Goal: Transaction & Acquisition: Purchase product/service

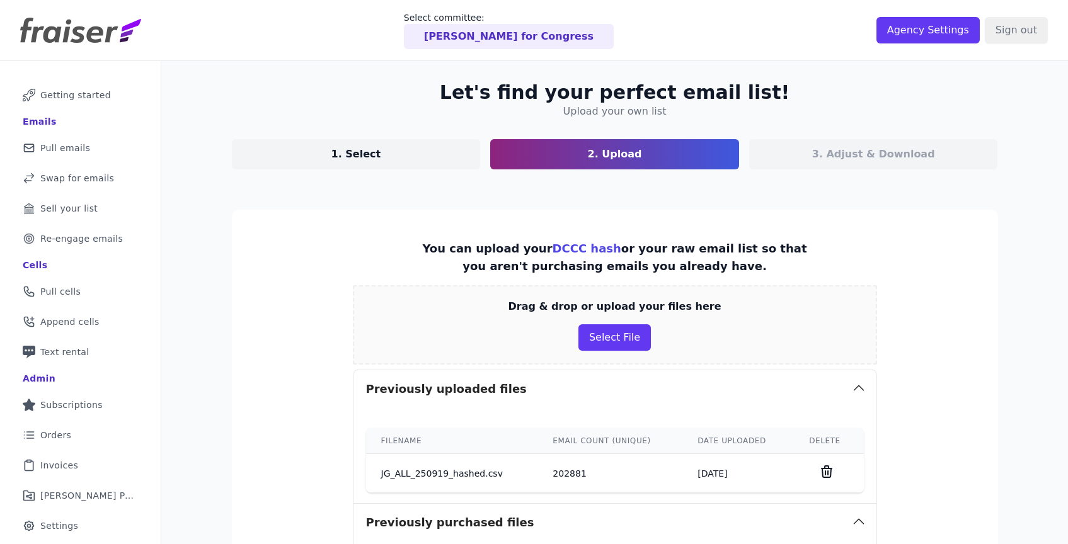
scroll to position [165, 0]
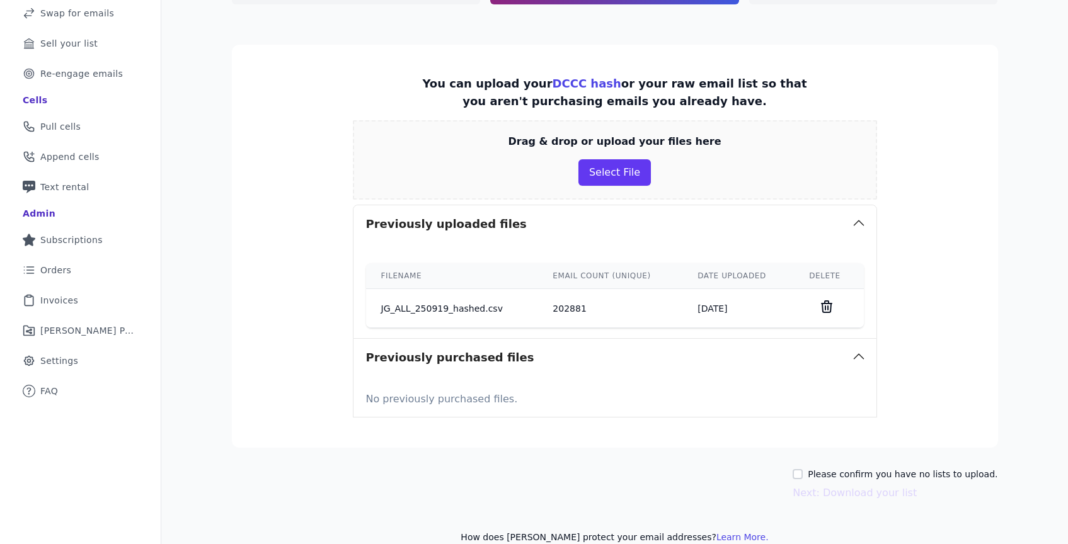
click at [592, 317] on td "202881" at bounding box center [609, 308] width 145 height 39
click at [602, 316] on td "202881" at bounding box center [609, 308] width 145 height 39
click at [483, 299] on td "JG_ALL_250919_hashed.csv" at bounding box center [452, 308] width 172 height 39
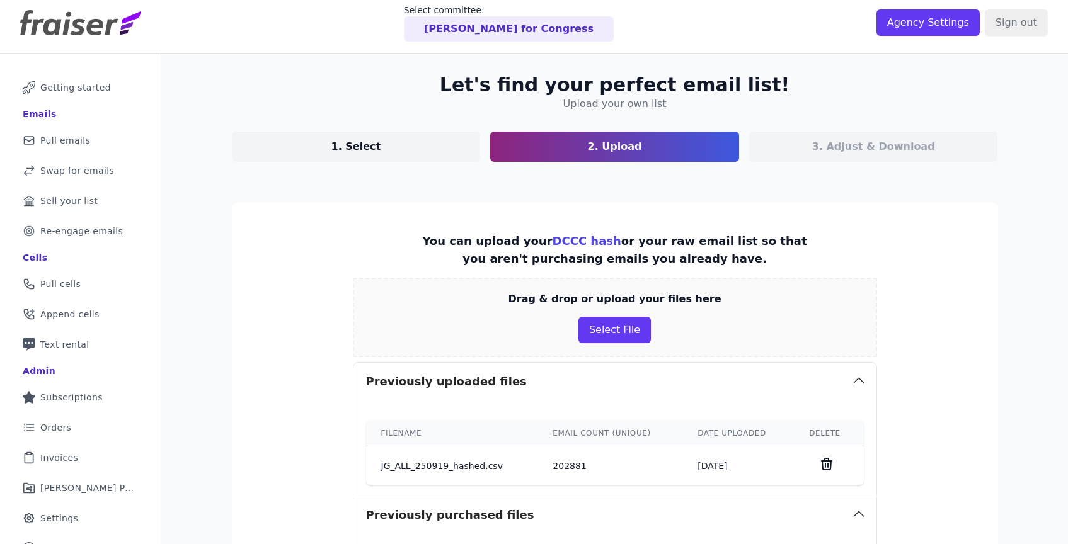
scroll to position [0, 0]
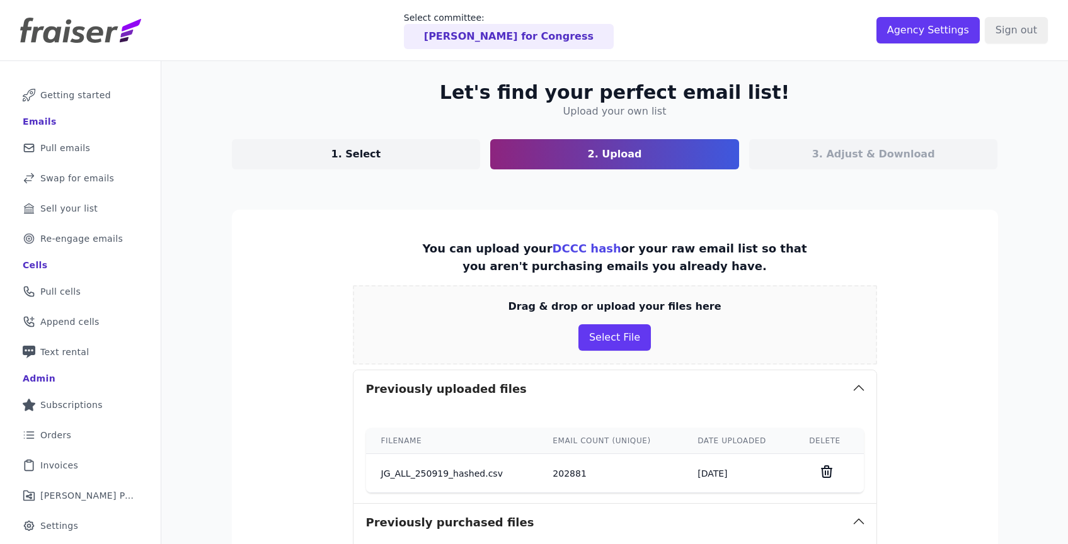
click at [454, 462] on td "JG_ALL_250919_hashed.csv" at bounding box center [452, 473] width 172 height 39
click at [455, 470] on td "JG_ALL_250919_hashed.csv" at bounding box center [452, 473] width 172 height 39
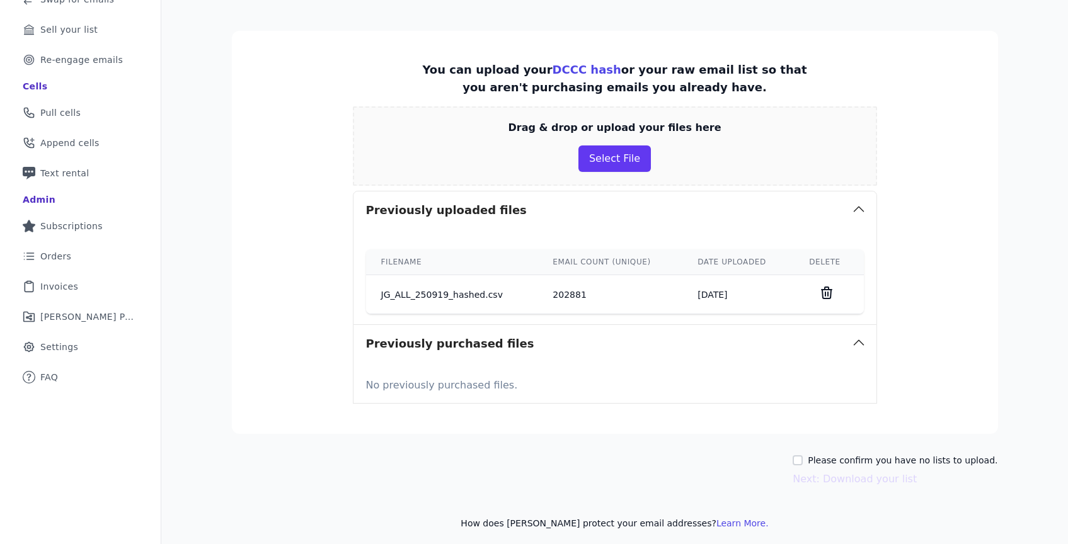
scroll to position [185, 0]
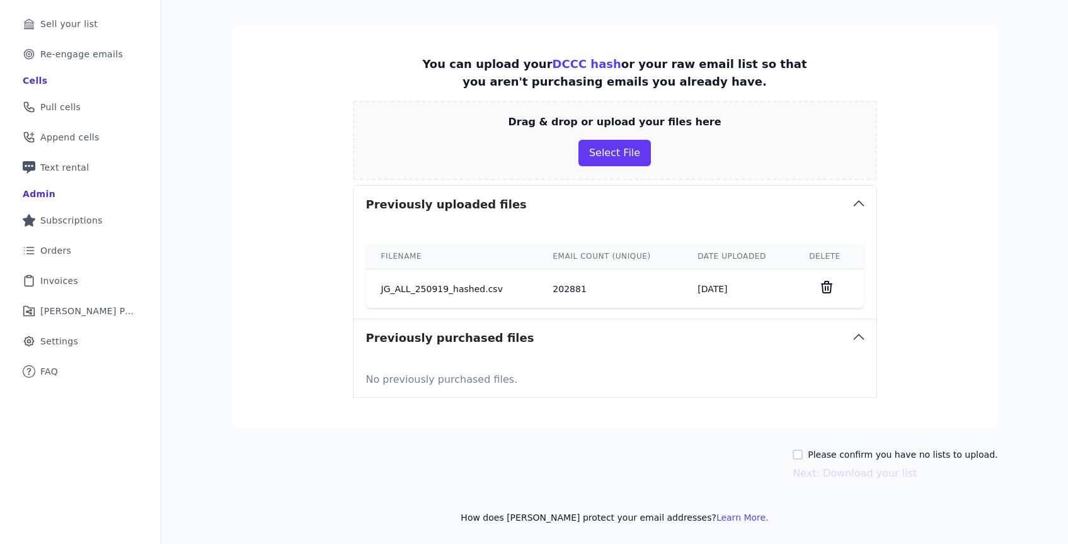
click at [554, 292] on td "202881" at bounding box center [609, 289] width 145 height 39
click at [473, 282] on td "JG_ALL_250919_hashed.csv" at bounding box center [452, 289] width 172 height 39
click at [442, 290] on td "JG_ALL_250919_hashed.csv" at bounding box center [452, 289] width 172 height 39
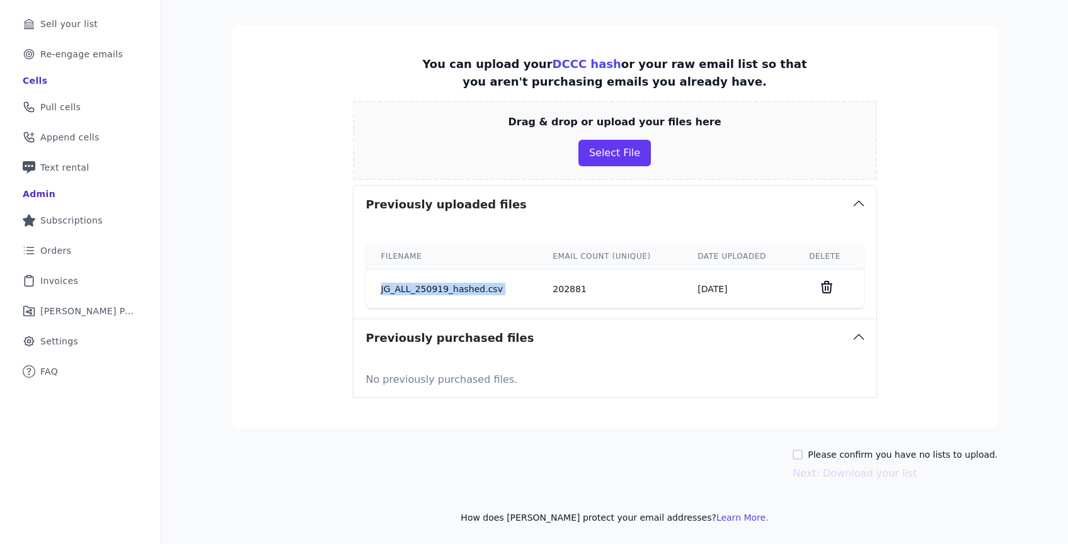
click at [442, 290] on td "JG_ALL_250919_hashed.csv" at bounding box center [452, 289] width 172 height 39
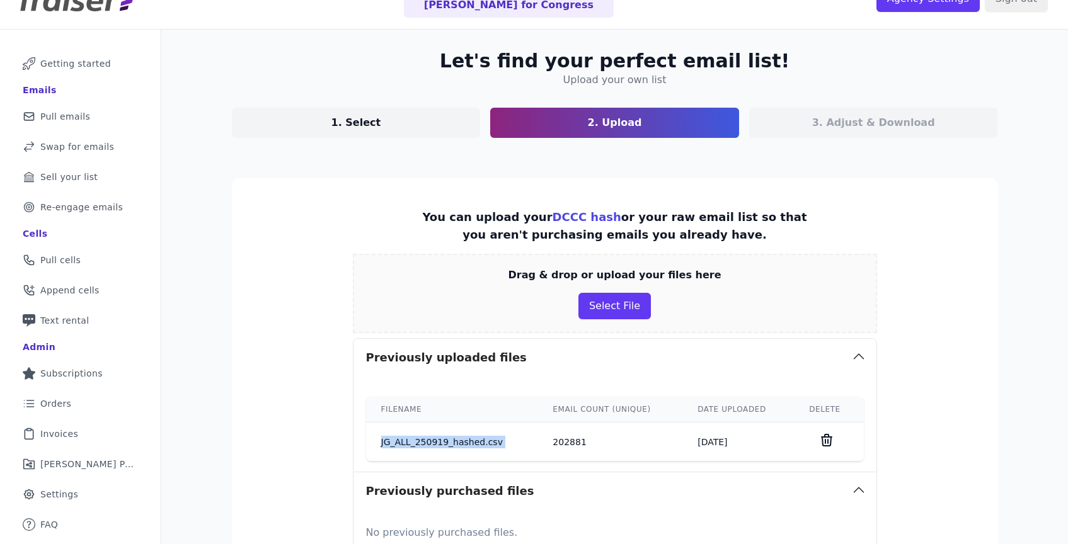
scroll to position [0, 0]
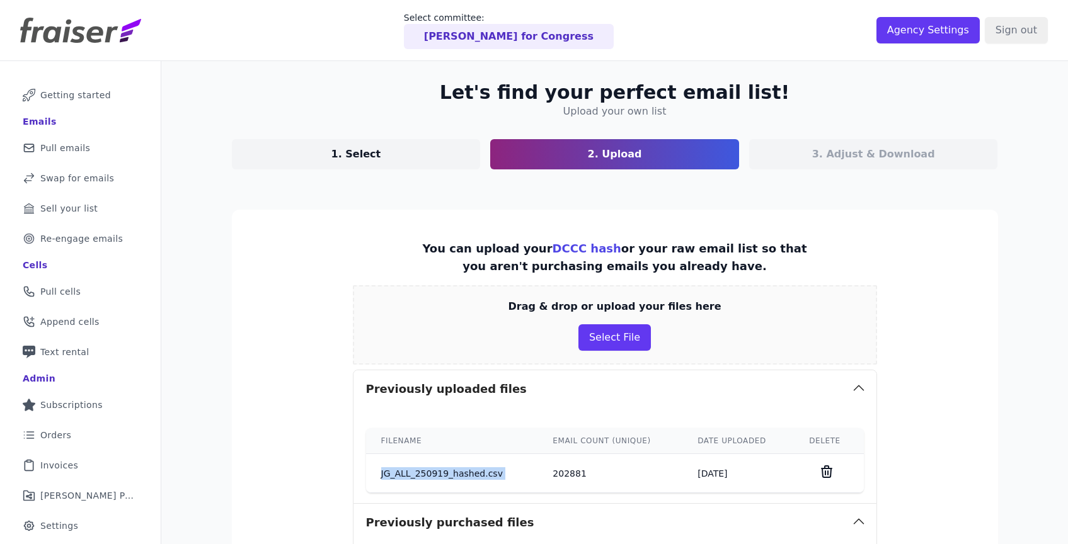
click at [598, 158] on p "2. Upload" at bounding box center [615, 154] width 54 height 15
click at [460, 478] on td "JG_ALL_250919_hashed.csv" at bounding box center [452, 473] width 172 height 39
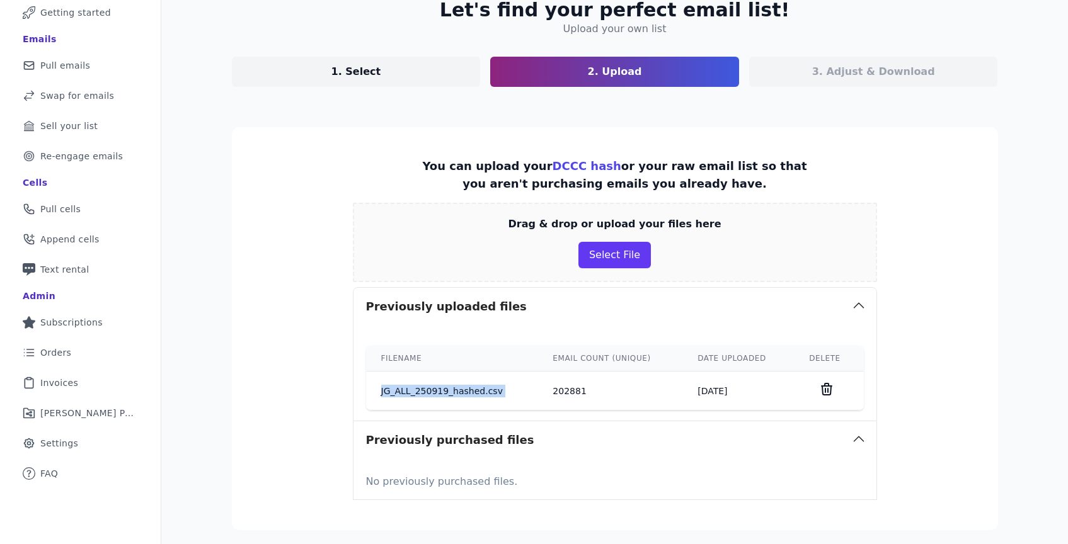
scroll to position [111, 0]
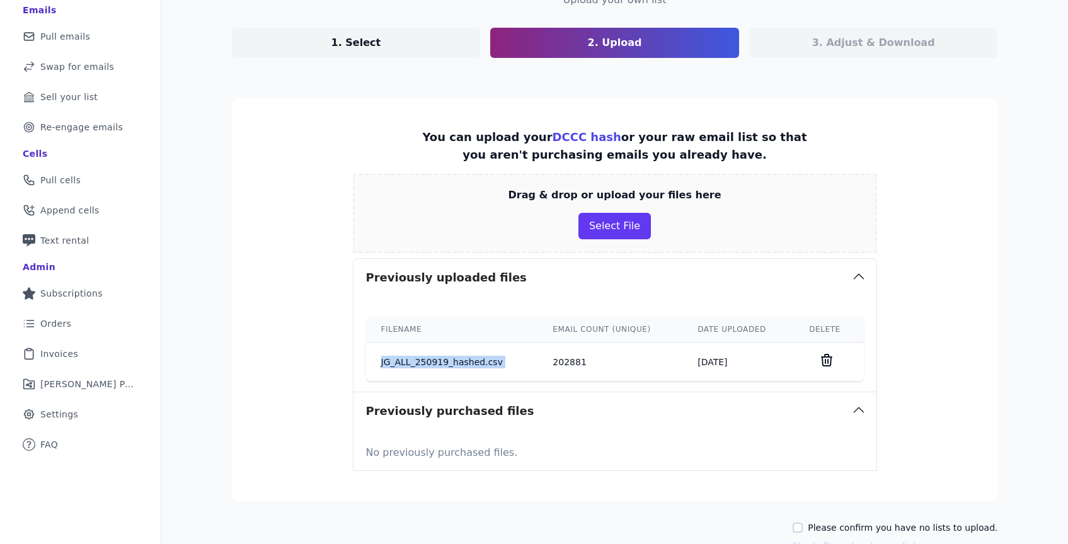
click at [498, 364] on td "JG_ALL_250919_hashed.csv" at bounding box center [452, 362] width 172 height 39
drag, startPoint x: 498, startPoint y: 364, endPoint x: 382, endPoint y: 355, distance: 116.2
click at [382, 355] on td "JG_ALL_250919_hashed.csv" at bounding box center [452, 362] width 172 height 39
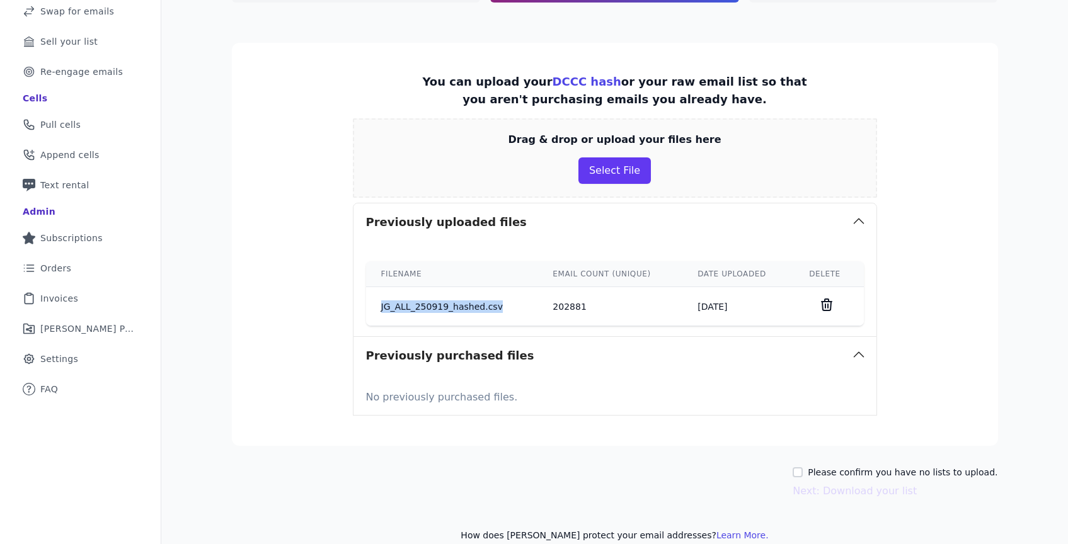
scroll to position [185, 0]
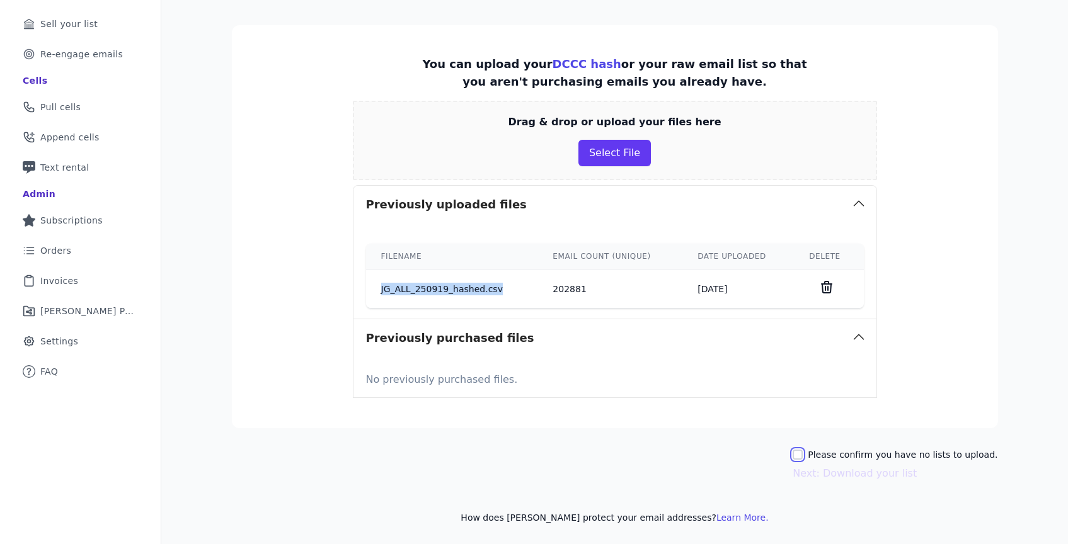
click at [803, 455] on input "Please confirm you have no lists to upload." at bounding box center [797, 455] width 10 height 10
checkbox input "true"
click at [840, 475] on button "Next: Download your list" at bounding box center [854, 473] width 124 height 15
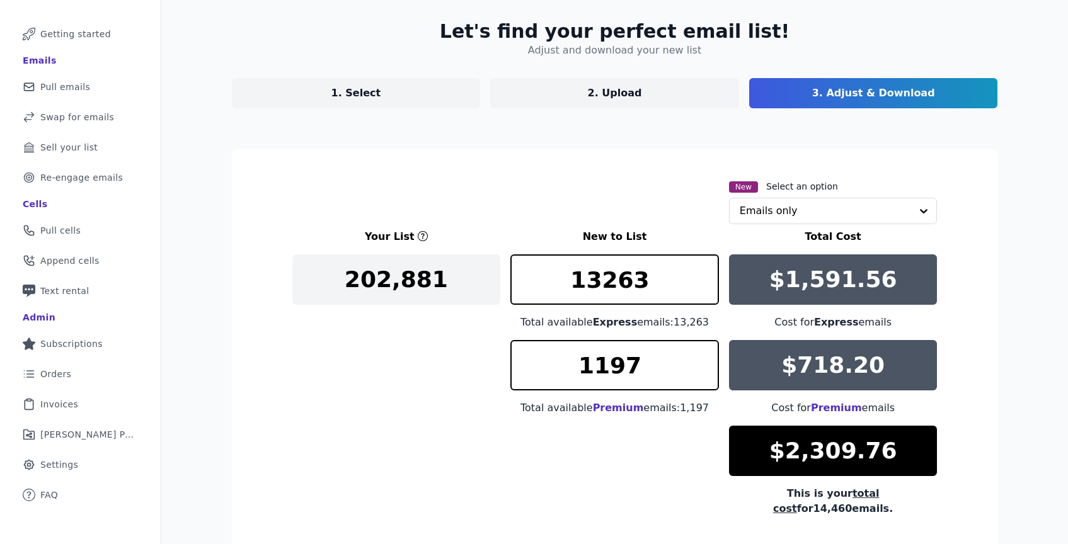
scroll to position [166, 0]
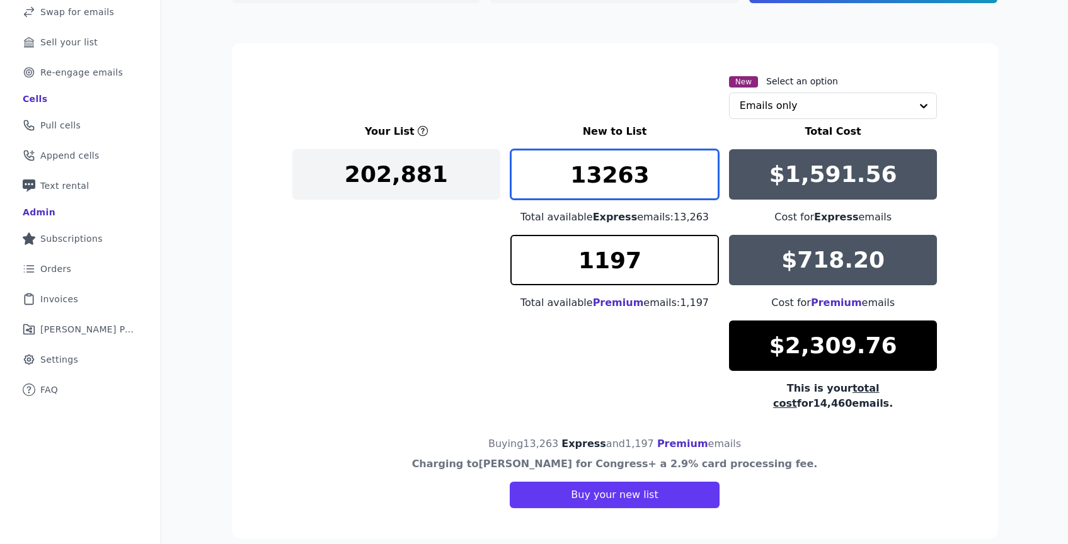
drag, startPoint x: 595, startPoint y: 180, endPoint x: 546, endPoint y: 180, distance: 49.1
click at [546, 180] on input "13263" at bounding box center [614, 174] width 209 height 50
drag, startPoint x: 547, startPoint y: 180, endPoint x: 665, endPoint y: 181, distance: 118.4
click at [665, 181] on input "13263" at bounding box center [614, 174] width 209 height 50
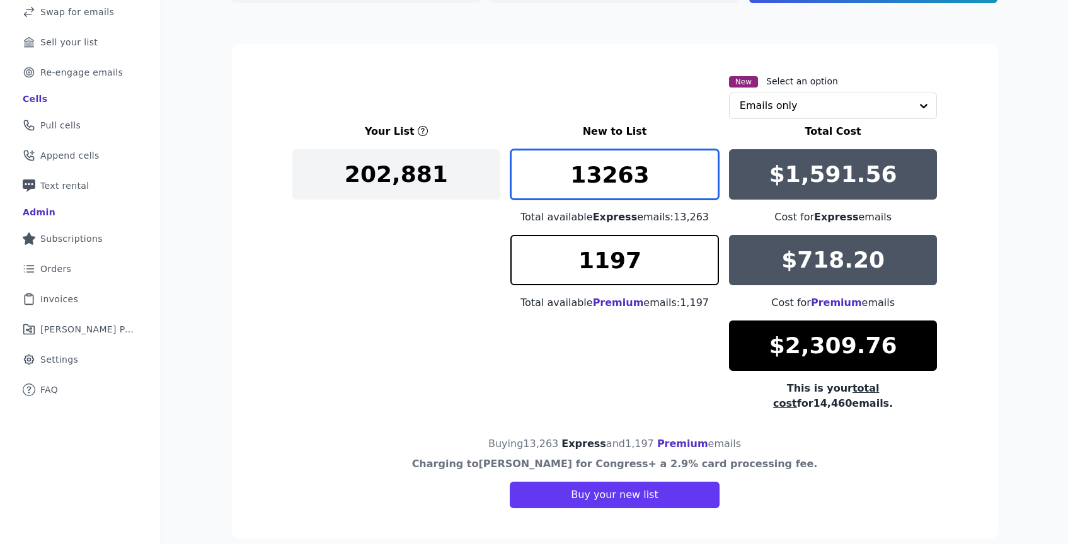
click at [665, 181] on input "13263" at bounding box center [614, 174] width 209 height 50
drag, startPoint x: 648, startPoint y: 180, endPoint x: 525, endPoint y: 178, distance: 122.2
click at [525, 178] on input "13263" at bounding box center [614, 174] width 209 height 50
drag, startPoint x: 525, startPoint y: 178, endPoint x: 648, endPoint y: 183, distance: 122.3
click at [648, 183] on input "13263" at bounding box center [614, 174] width 209 height 50
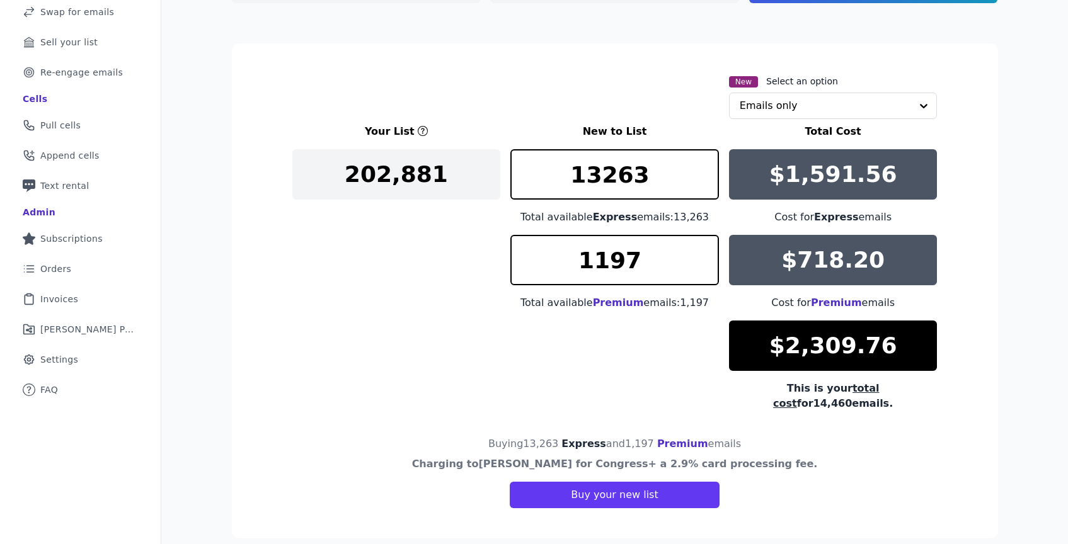
click at [862, 166] on p "$1,591.56" at bounding box center [833, 174] width 128 height 25
click at [860, 99] on input "text" at bounding box center [826, 105] width 172 height 25
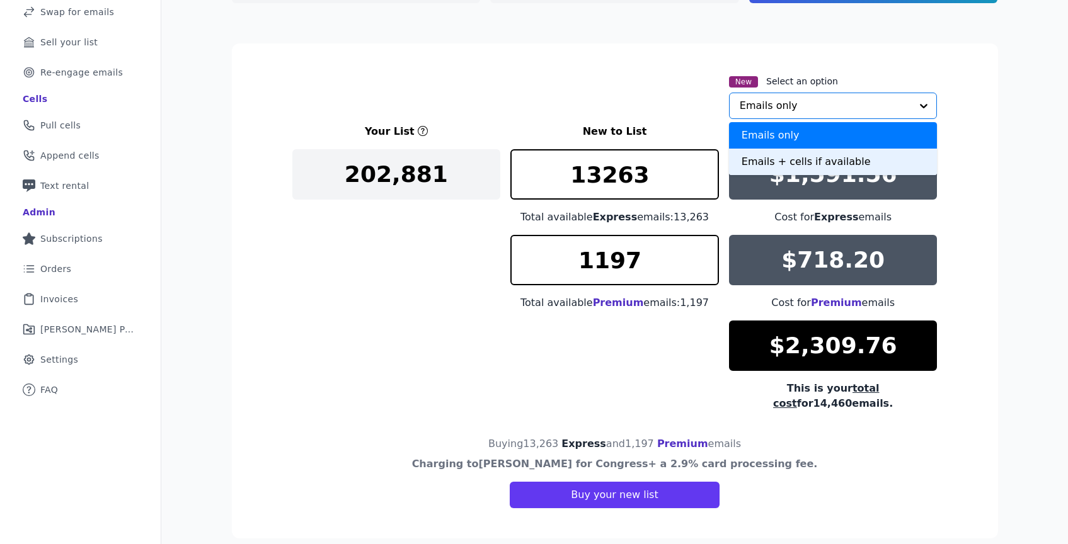
click at [767, 163] on div "Emails + cells if available" at bounding box center [833, 162] width 209 height 26
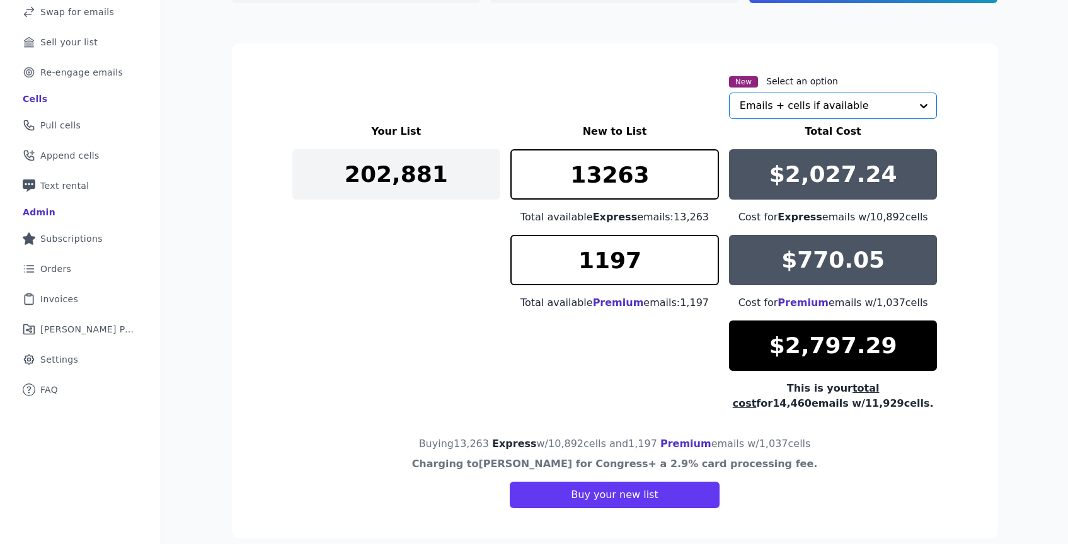
click at [763, 194] on div "$2,027.24" at bounding box center [833, 174] width 209 height 50
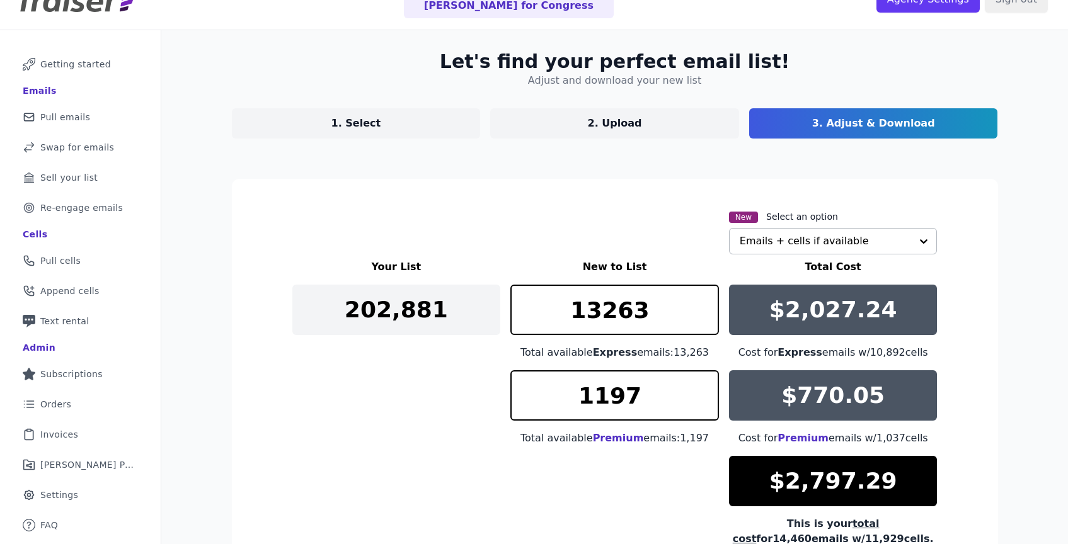
scroll to position [0, 0]
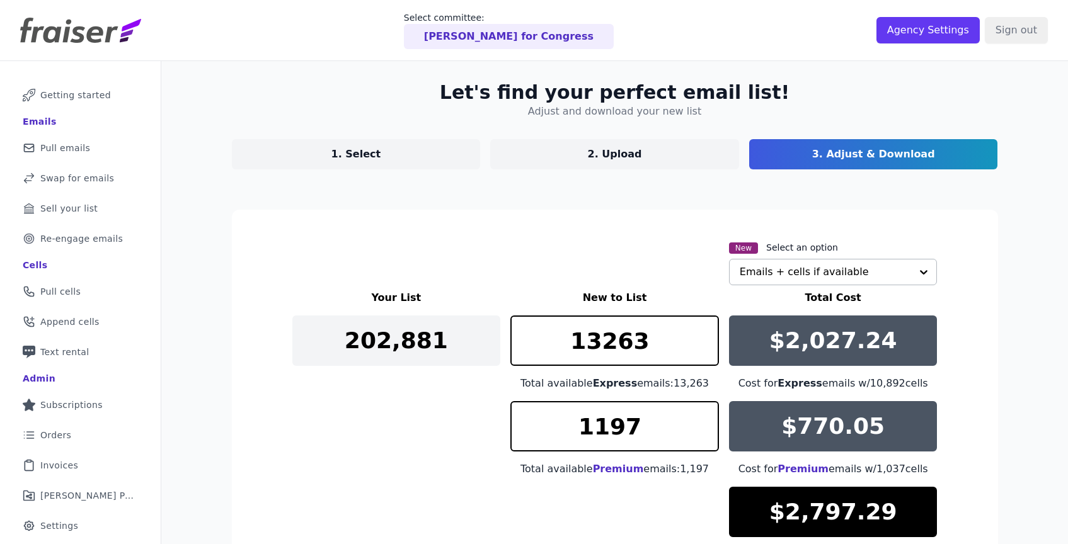
click at [370, 156] on p "1. Select" at bounding box center [356, 154] width 50 height 15
select select "Exclude"
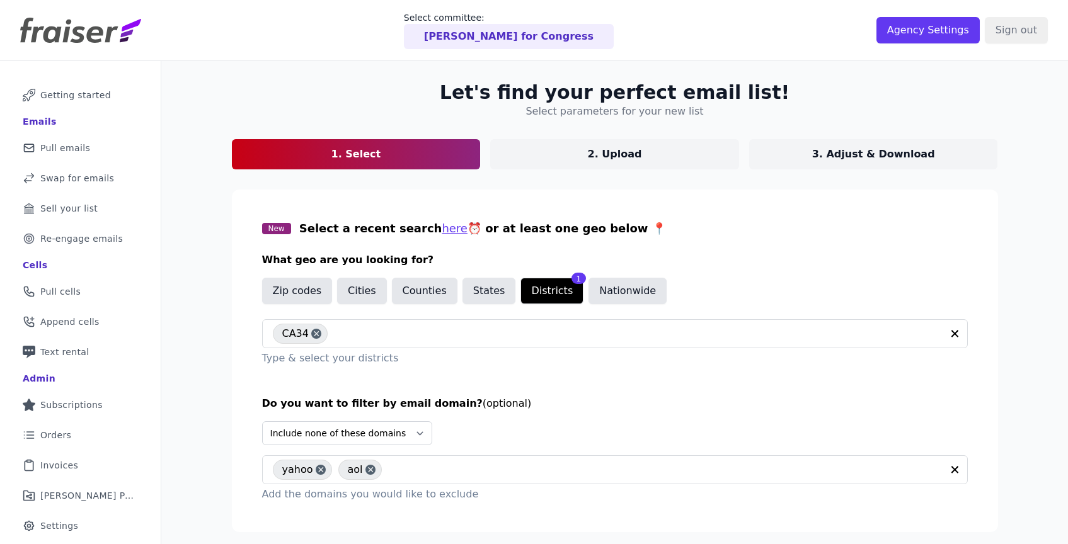
click at [391, 314] on div "New Select a recent search here ⏰ or at least one geo below 📍 What geo are you …" at bounding box center [615, 293] width 706 height 146
click at [386, 338] on input "text" at bounding box center [638, 333] width 608 height 15
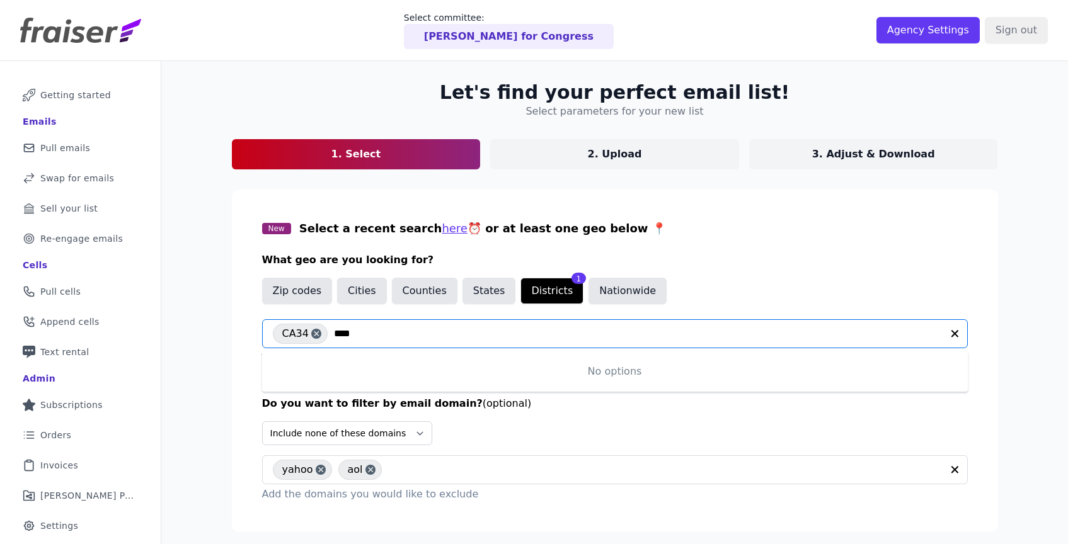
type input "*****"
click at [345, 334] on input "*****" at bounding box center [638, 333] width 608 height 15
click at [347, 299] on button "Cities" at bounding box center [362, 291] width 50 height 26
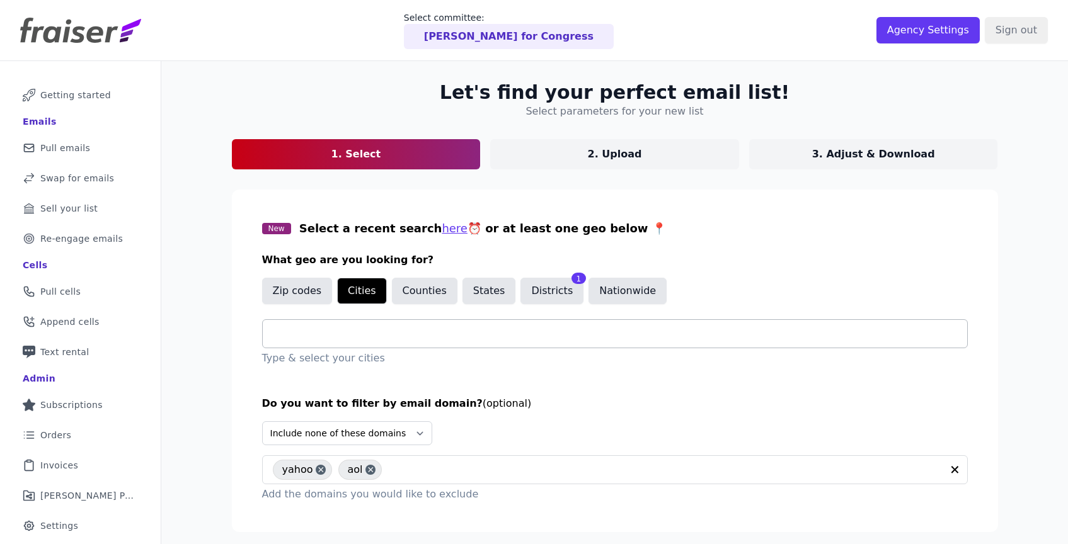
click at [345, 346] on div at bounding box center [620, 334] width 694 height 28
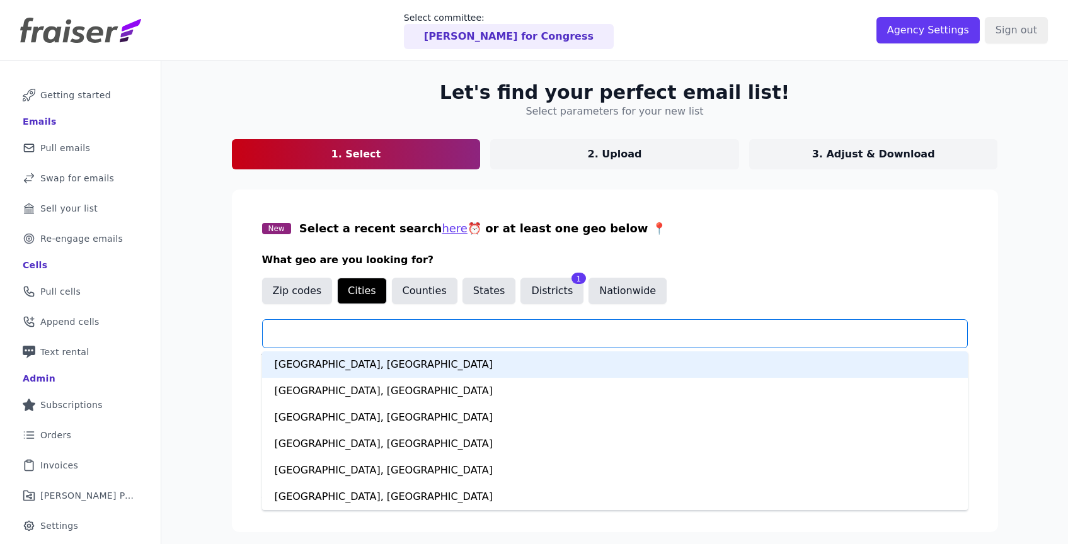
click at [345, 341] on div at bounding box center [620, 334] width 694 height 28
click at [343, 336] on input "text" at bounding box center [620, 333] width 694 height 15
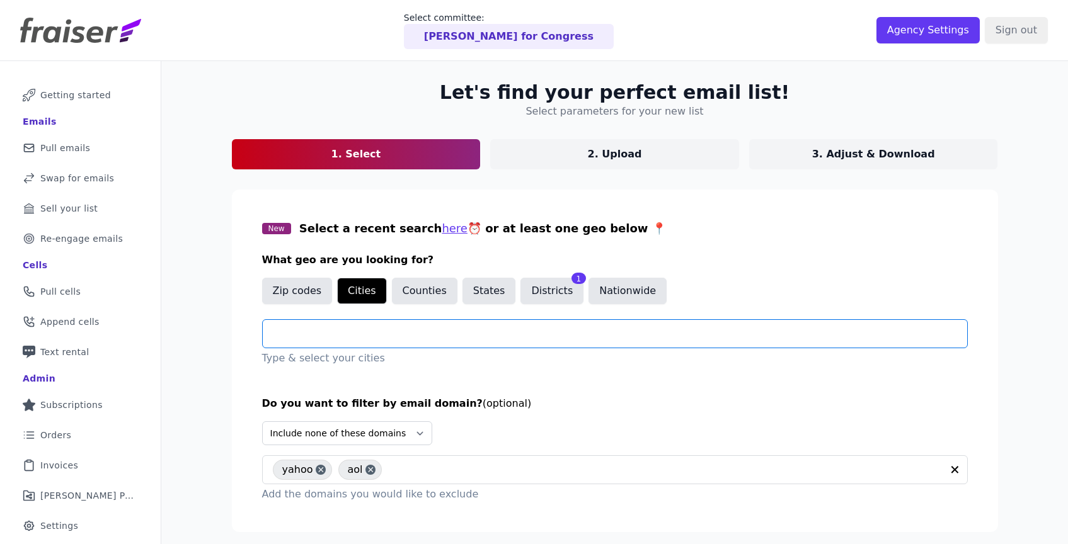
click at [341, 334] on input "text" at bounding box center [620, 333] width 694 height 15
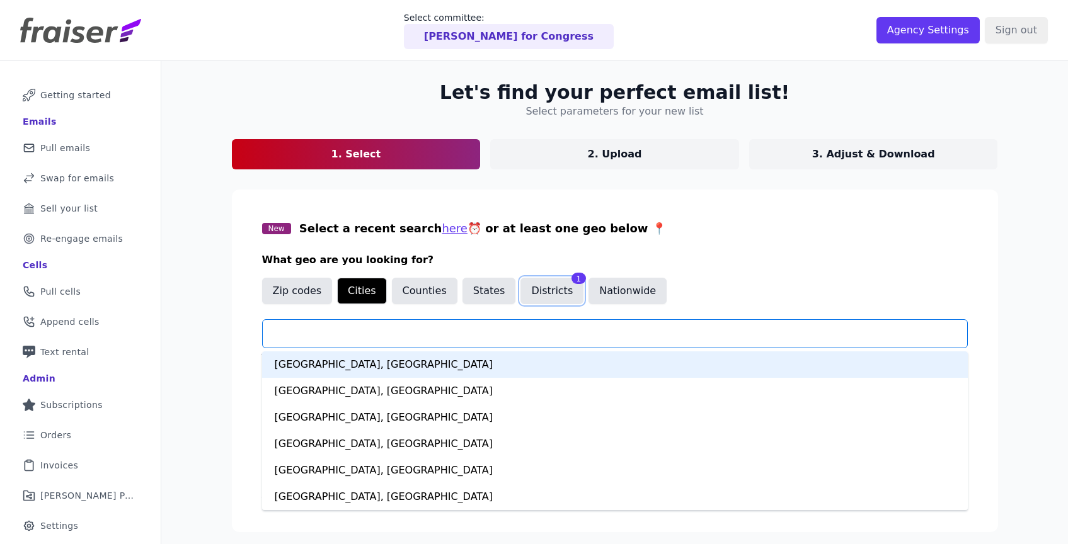
click at [529, 290] on button "Districts" at bounding box center [551, 291] width 63 height 26
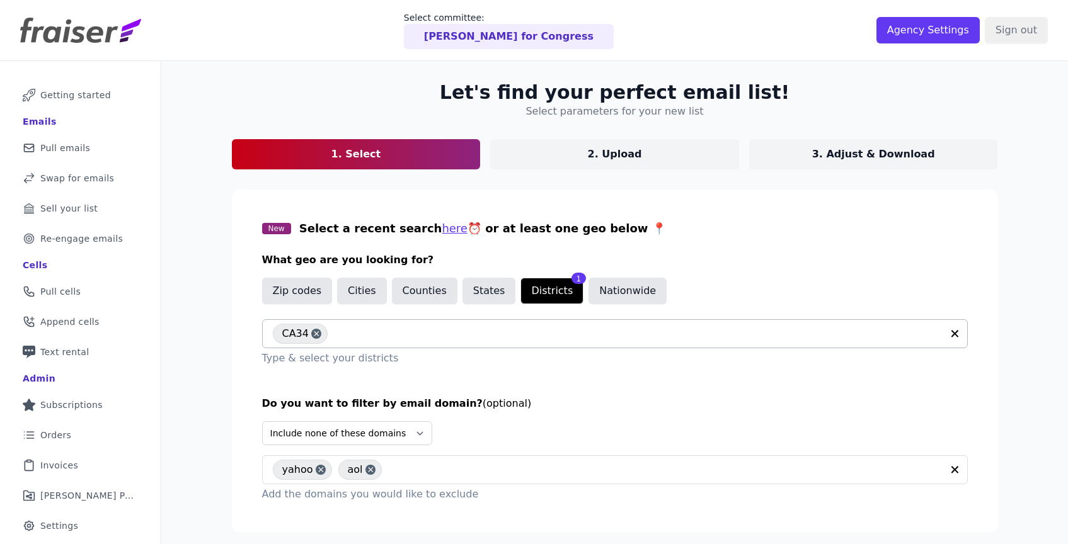
click at [379, 335] on input "text" at bounding box center [638, 333] width 608 height 15
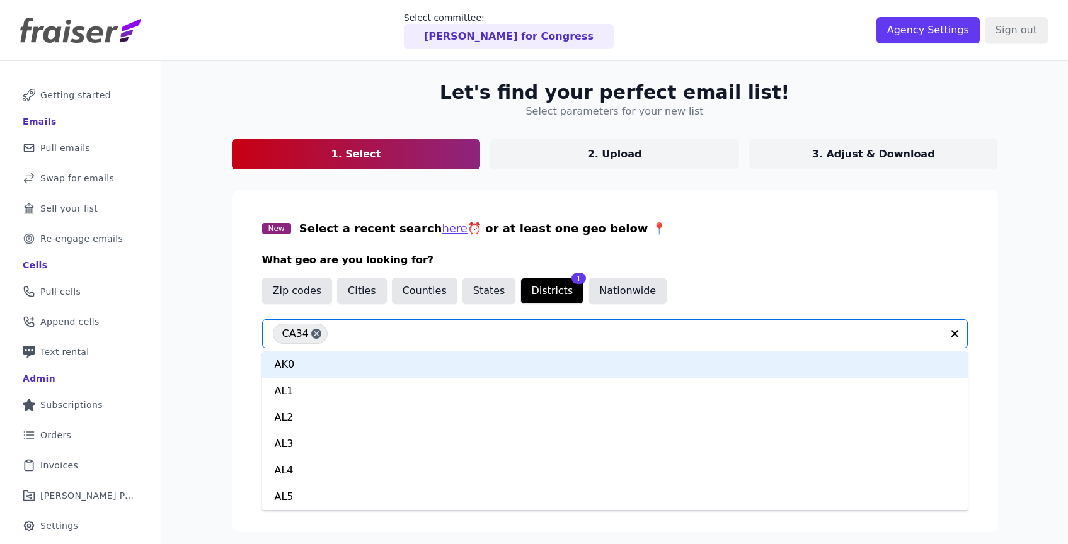
click at [384, 338] on input "text" at bounding box center [638, 333] width 608 height 15
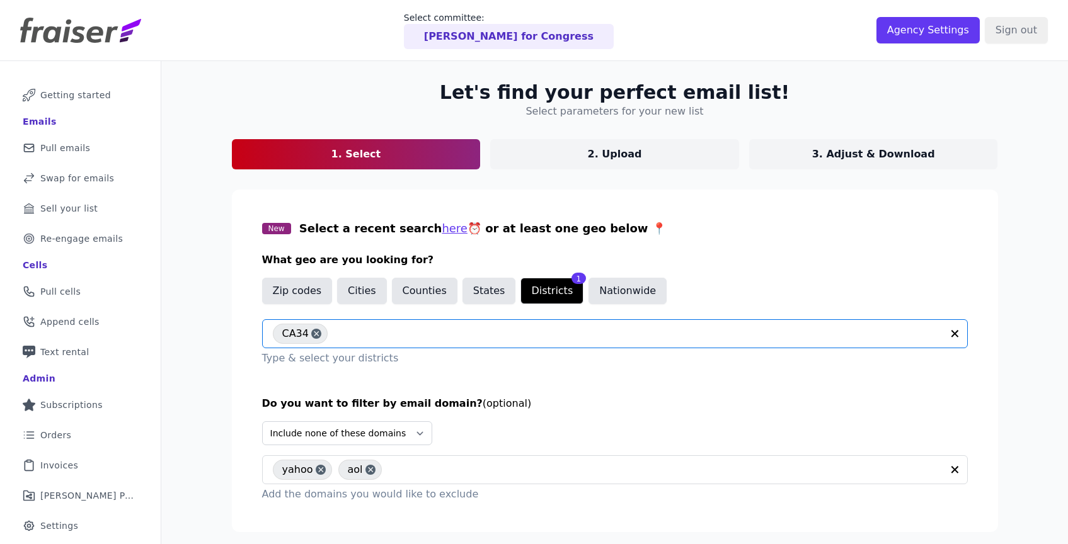
click at [825, 158] on p "3. Adjust & Download" at bounding box center [873, 154] width 123 height 15
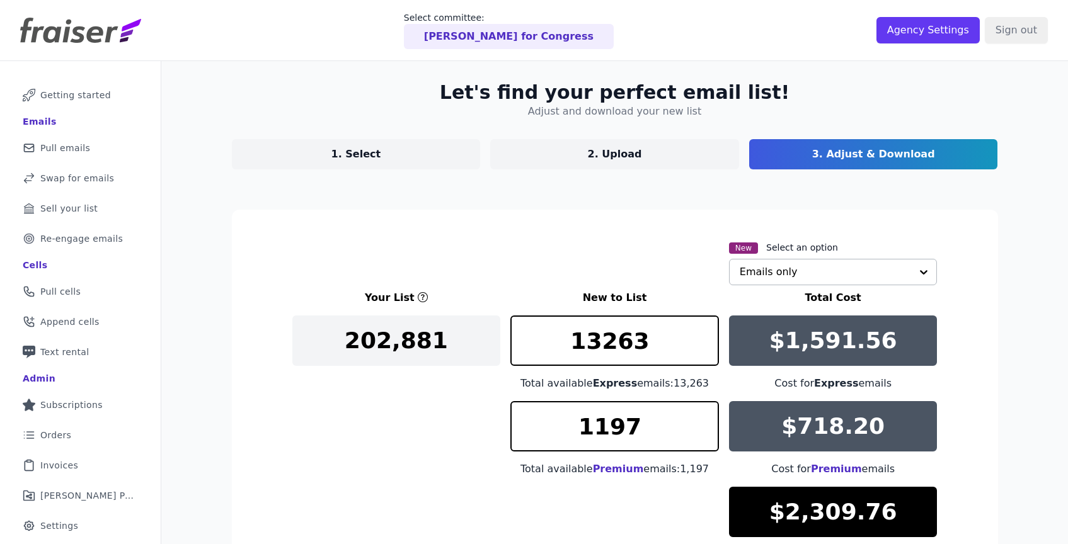
click at [831, 273] on input "text" at bounding box center [826, 272] width 172 height 25
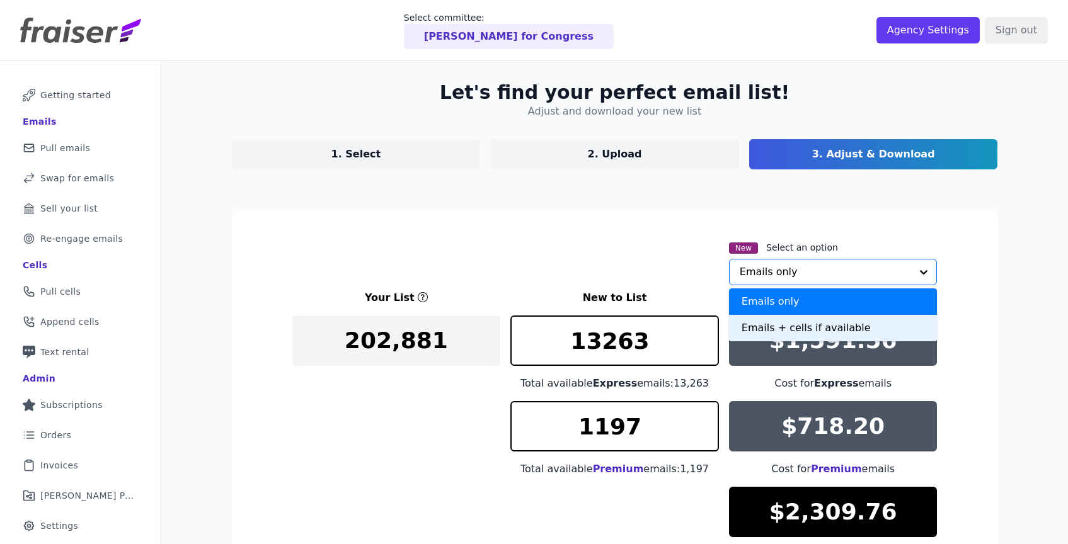
click at [782, 328] on div "Emails + cells if available" at bounding box center [833, 328] width 209 height 26
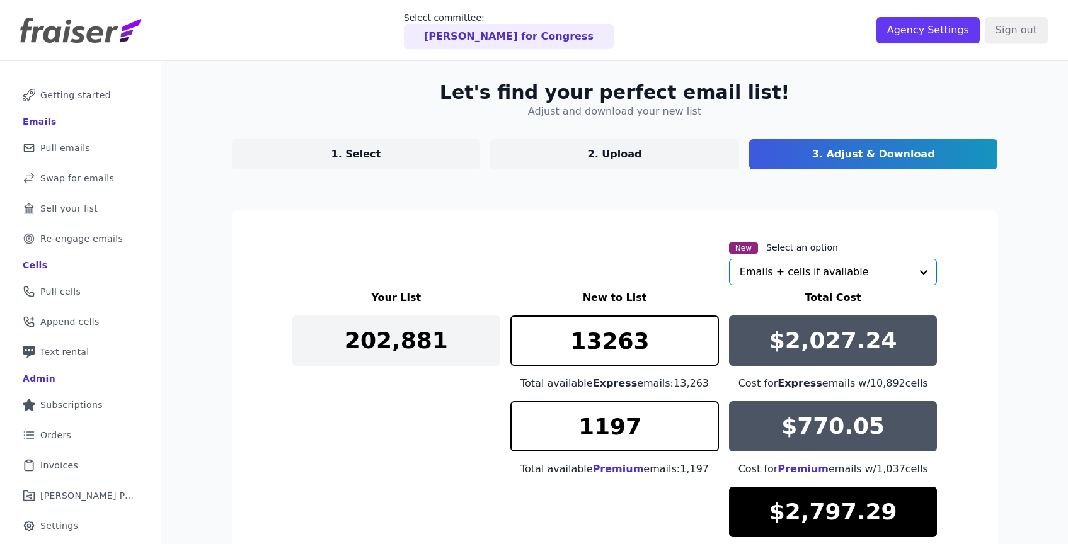
click at [767, 348] on div "$2,027.24" at bounding box center [833, 341] width 209 height 50
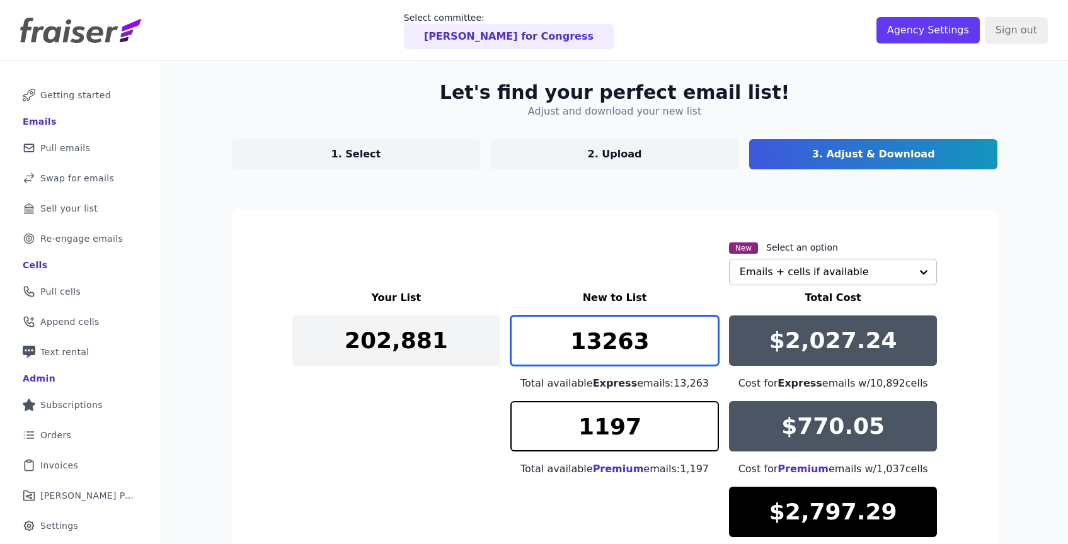
click at [666, 350] on input "13263" at bounding box center [614, 341] width 209 height 50
click at [666, 349] on input "13263" at bounding box center [614, 341] width 209 height 50
type input "6500"
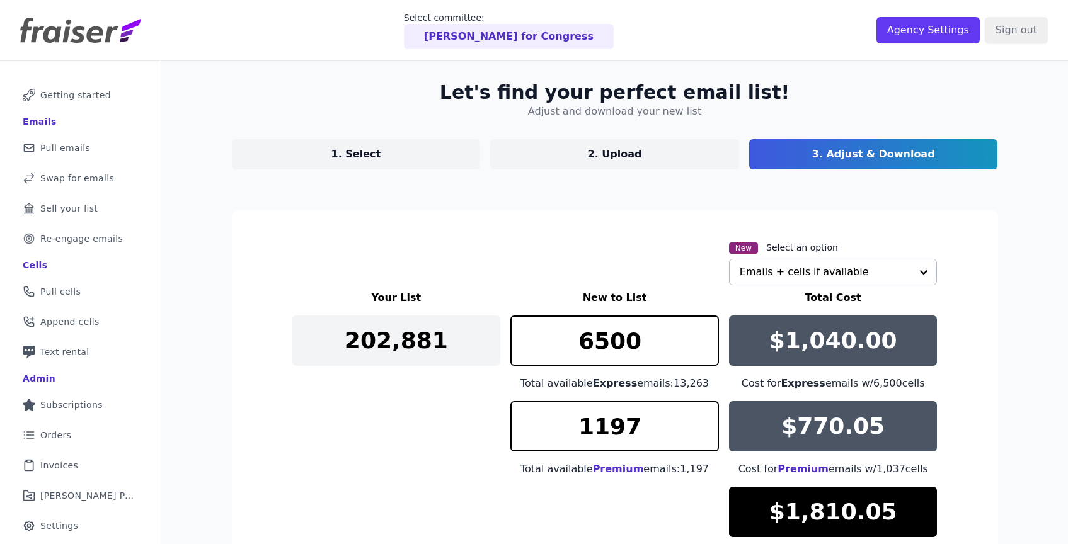
click at [729, 285] on div "New Select an option Emails + cells if available" at bounding box center [833, 262] width 209 height 45
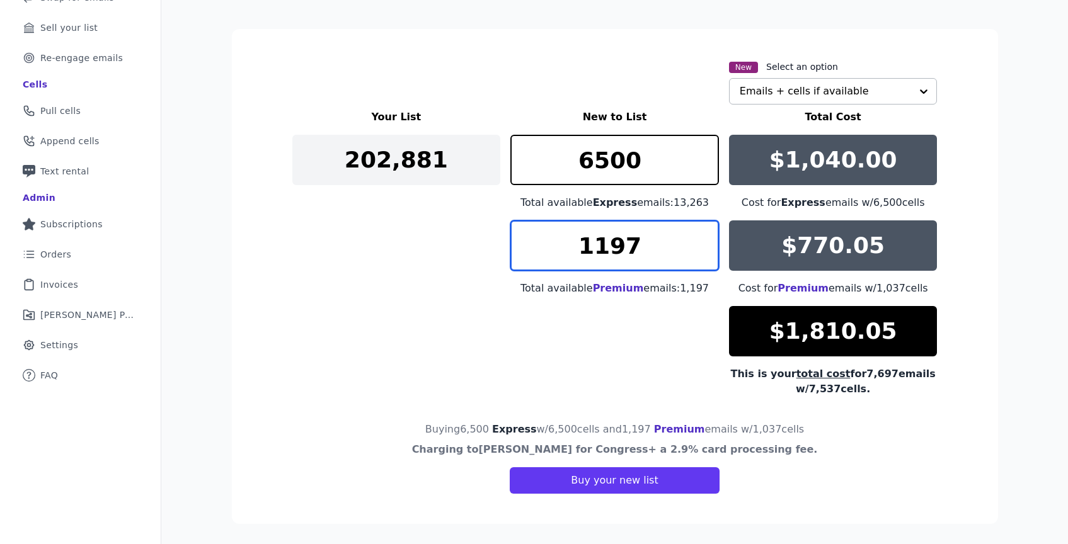
click at [634, 265] on input "1197" at bounding box center [614, 245] width 209 height 50
click at [634, 263] on input "1197" at bounding box center [614, 245] width 209 height 50
type input "0"
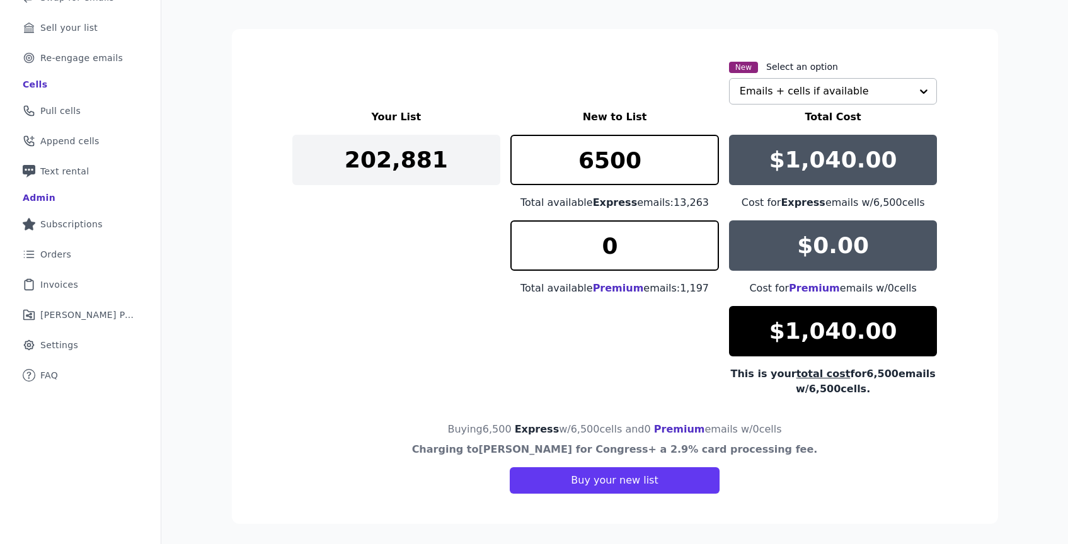
click at [658, 342] on div "Your List New to List Total Cost 202,881 6500 Total available Express emails: 1…" at bounding box center [614, 253] width 645 height 287
drag, startPoint x: 616, startPoint y: 165, endPoint x: 569, endPoint y: 164, distance: 47.2
click at [569, 164] on input "6500" at bounding box center [614, 160] width 209 height 50
click at [96, 323] on link "Share Icon Outline of a share [PERSON_NAME] Performance" at bounding box center [80, 315] width 140 height 28
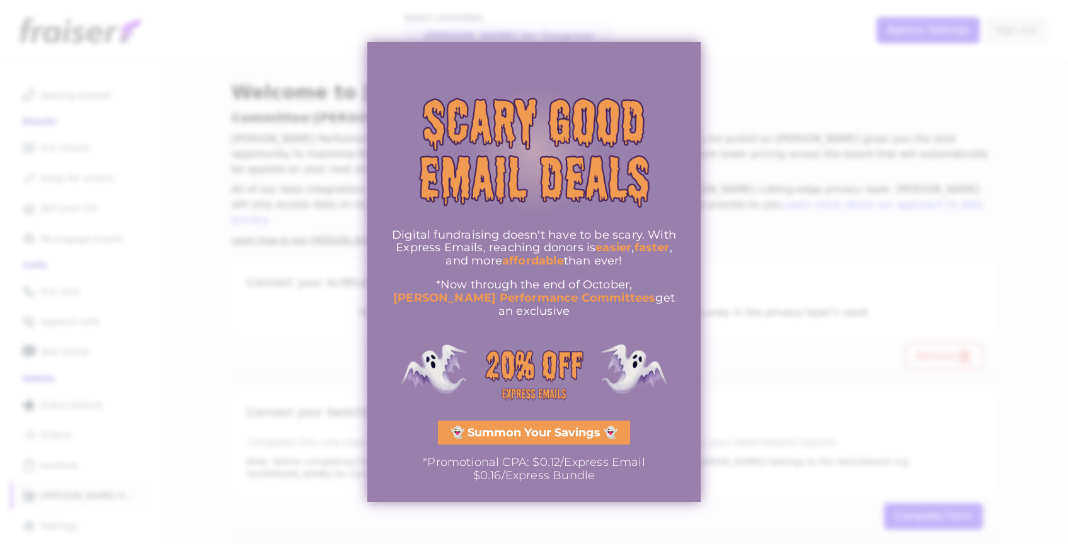
click at [517, 430] on span "👻 Summon Your Savings 👻" at bounding box center [533, 432] width 167 height 11
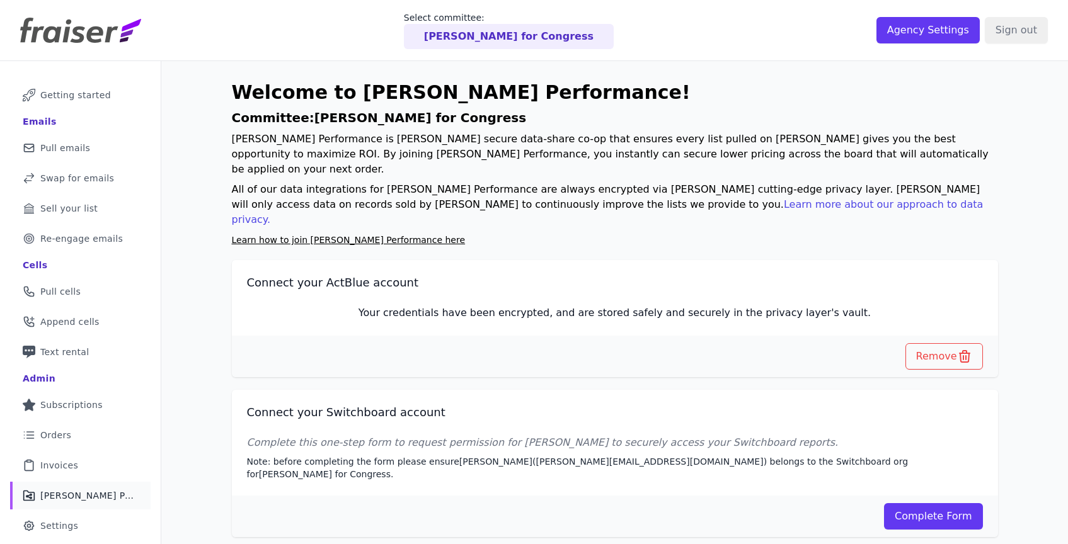
click at [862, 336] on div "Remove" at bounding box center [615, 357] width 766 height 42
click at [365, 235] on link "Learn how to join [PERSON_NAME] Performance here" at bounding box center [349, 240] width 234 height 10
